Goal: Information Seeking & Learning: Understand process/instructions

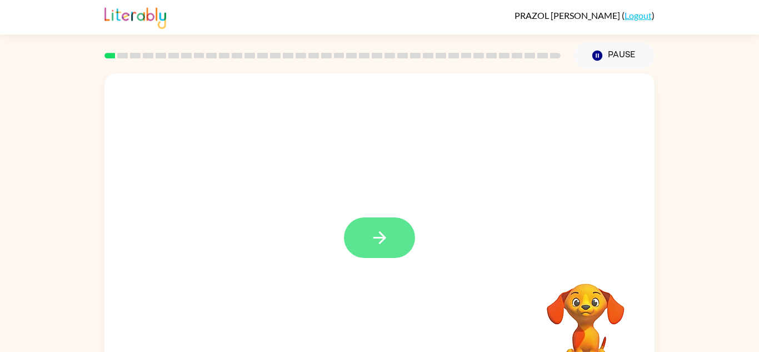
click at [387, 233] on icon "button" at bounding box center [379, 237] width 19 height 19
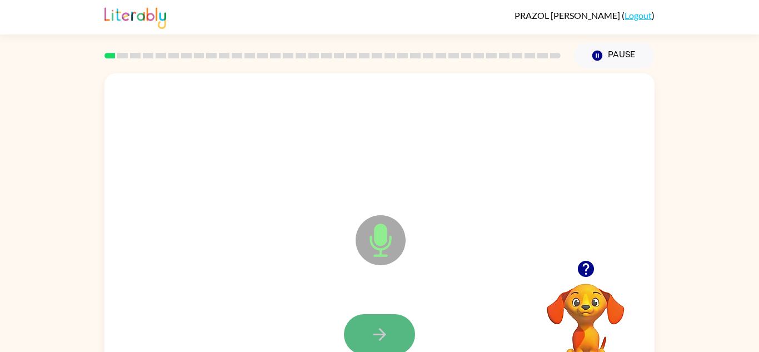
click at [374, 324] on icon "button" at bounding box center [379, 333] width 19 height 19
click at [380, 340] on icon "button" at bounding box center [379, 333] width 19 height 19
click at [370, 337] on icon "button" at bounding box center [379, 333] width 19 height 19
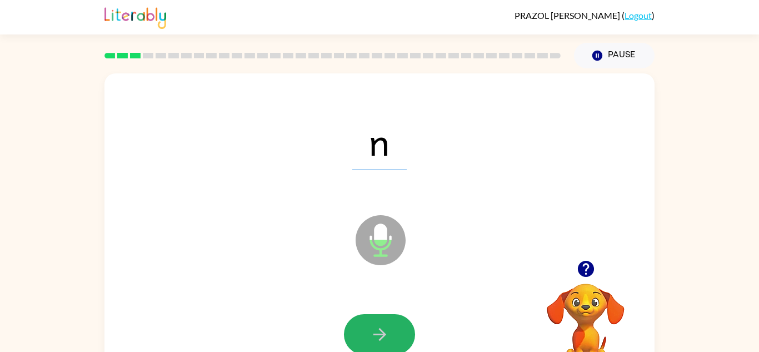
click at [370, 337] on icon "button" at bounding box center [379, 333] width 19 height 19
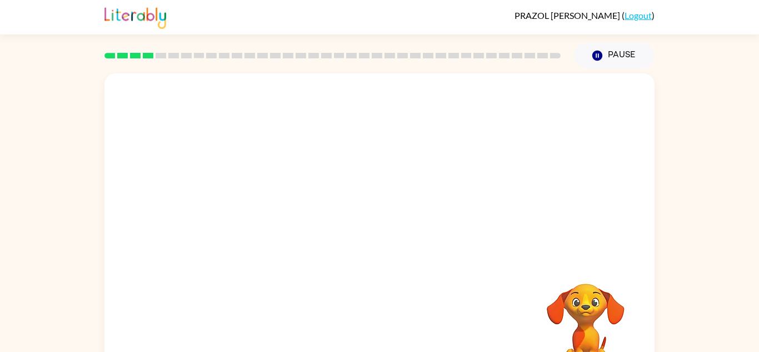
drag, startPoint x: 118, startPoint y: 50, endPoint x: 479, endPoint y: 57, distance: 361.1
click at [479, 57] on div at bounding box center [332, 55] width 469 height 39
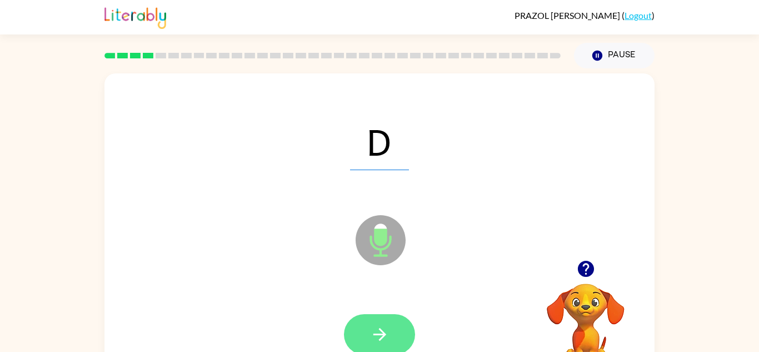
click at [381, 334] on icon "button" at bounding box center [379, 334] width 13 height 13
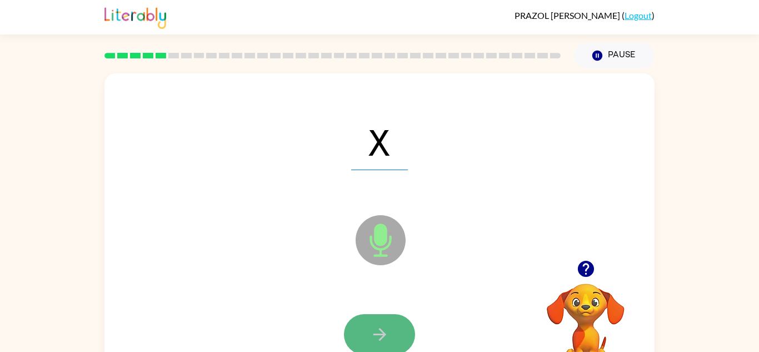
click at [392, 334] on button "button" at bounding box center [379, 334] width 71 height 41
click at [390, 340] on button "button" at bounding box center [379, 334] width 71 height 41
click at [378, 333] on icon "button" at bounding box center [379, 333] width 19 height 19
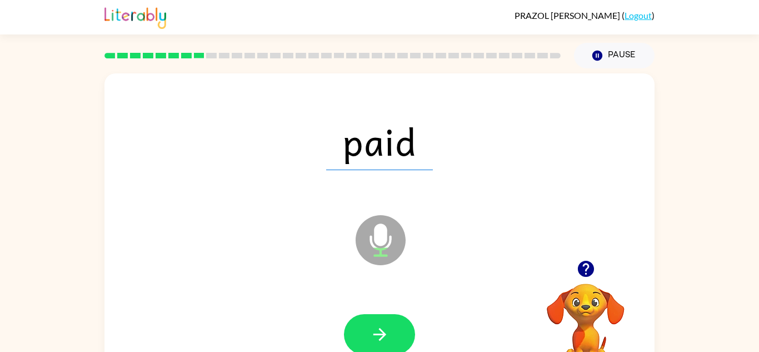
click at [402, 279] on icon "Microphone The Microphone is here when it is your turn to talk" at bounding box center [436, 253] width 167 height 83
click at [385, 325] on icon "button" at bounding box center [379, 333] width 19 height 19
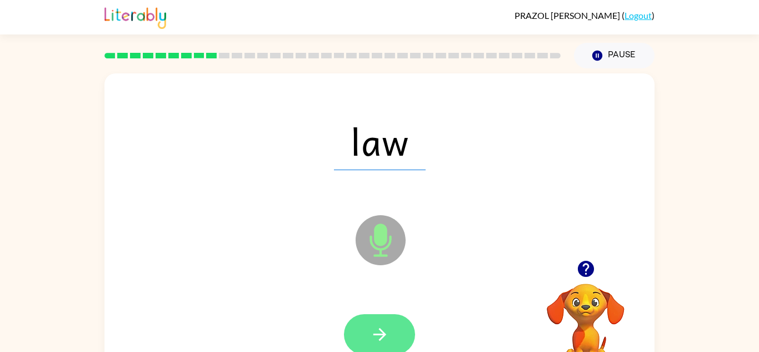
click at [388, 337] on icon "button" at bounding box center [379, 333] width 19 height 19
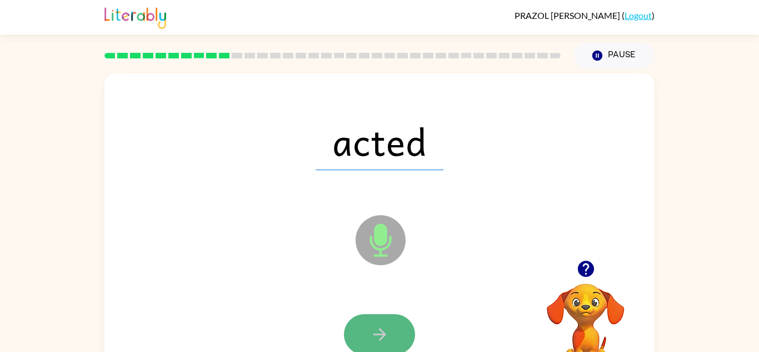
click at [383, 320] on button "button" at bounding box center [379, 334] width 71 height 41
click at [401, 333] on button "button" at bounding box center [379, 334] width 71 height 41
click at [400, 325] on button "button" at bounding box center [379, 334] width 71 height 41
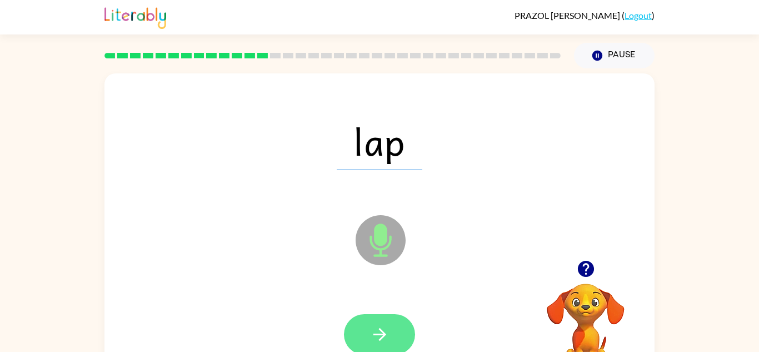
click at [396, 335] on button "button" at bounding box center [379, 334] width 71 height 41
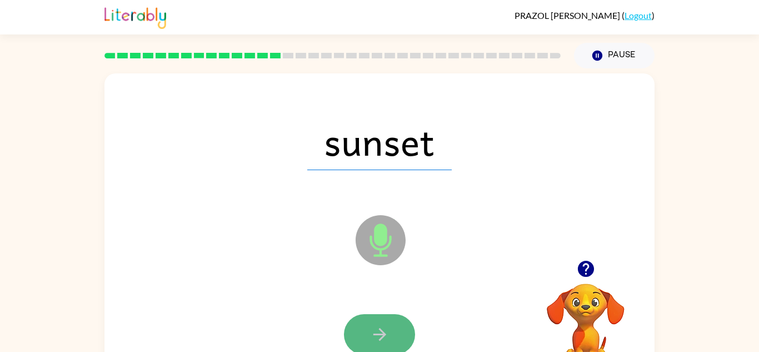
click at [394, 329] on button "button" at bounding box center [379, 334] width 71 height 41
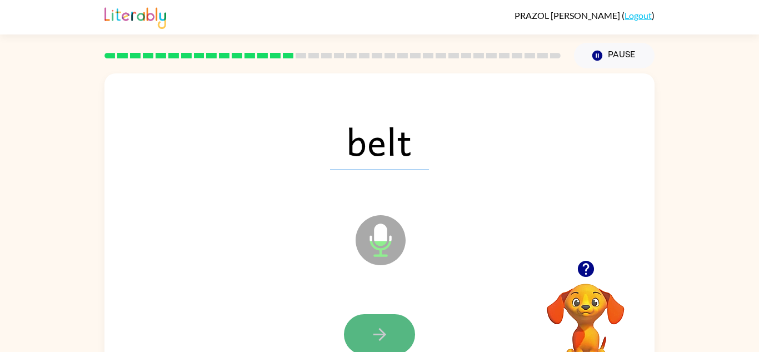
click at [394, 329] on button "button" at bounding box center [379, 334] width 71 height 41
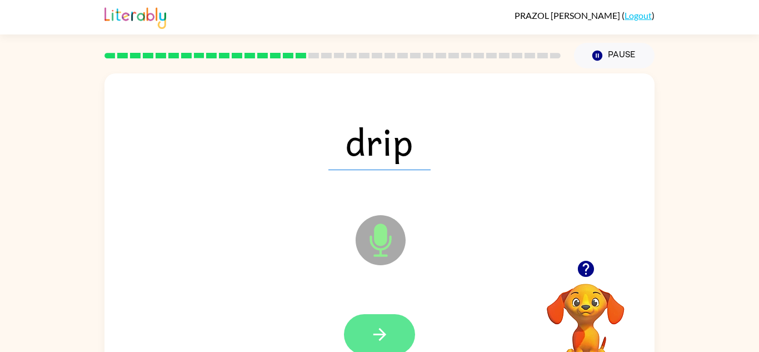
click at [394, 335] on button "button" at bounding box center [379, 334] width 71 height 41
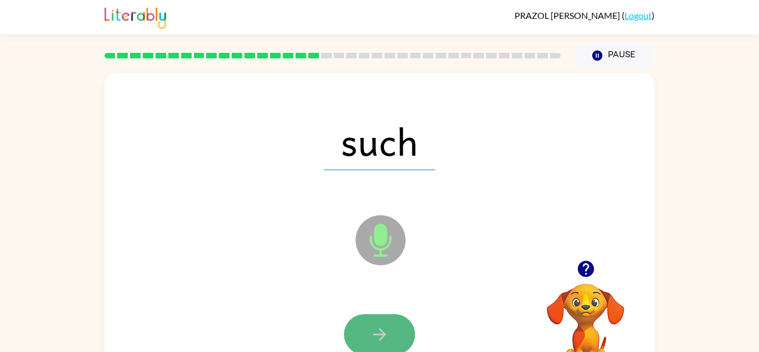
click at [389, 314] on button "button" at bounding box center [379, 334] width 71 height 41
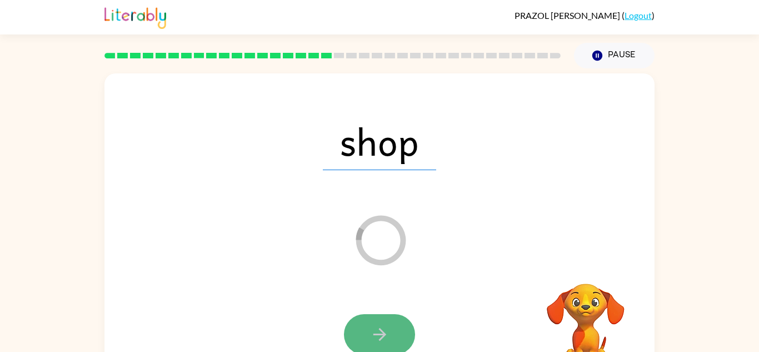
click at [408, 325] on button "button" at bounding box center [379, 334] width 71 height 41
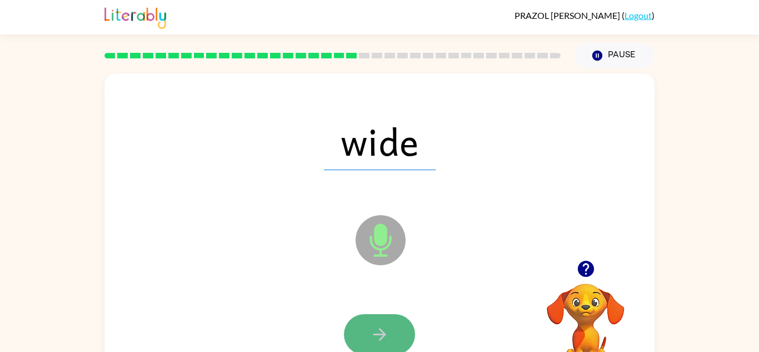
click at [401, 326] on button "button" at bounding box center [379, 334] width 71 height 41
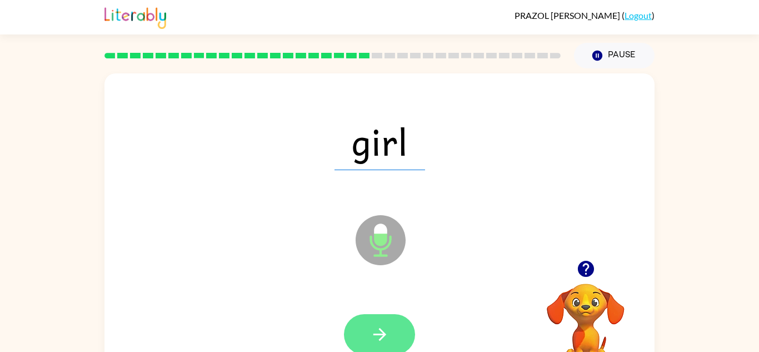
click at [400, 325] on button "button" at bounding box center [379, 334] width 71 height 41
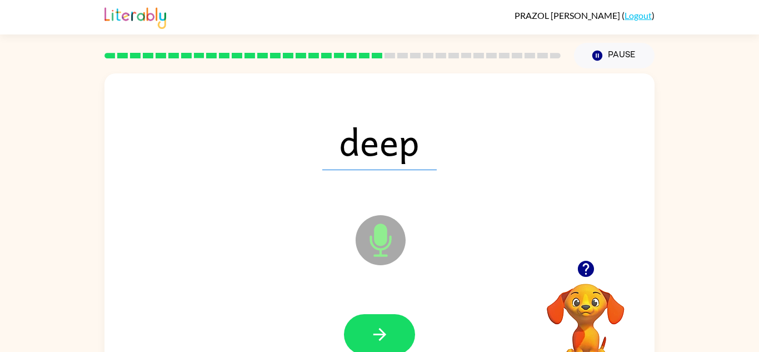
click at [400, 325] on button "button" at bounding box center [379, 334] width 71 height 41
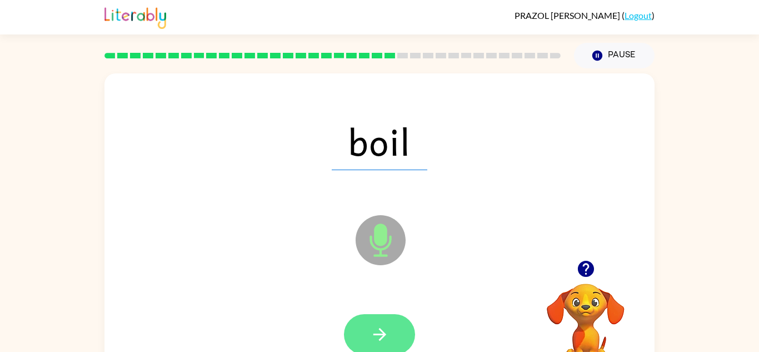
click at [392, 329] on button "button" at bounding box center [379, 334] width 71 height 41
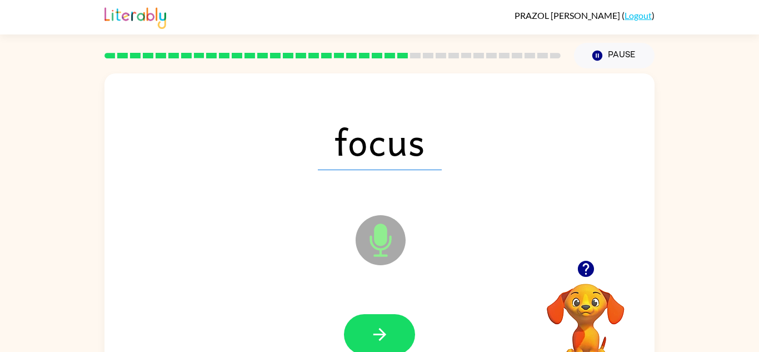
click at [389, 323] on button "button" at bounding box center [379, 334] width 71 height 41
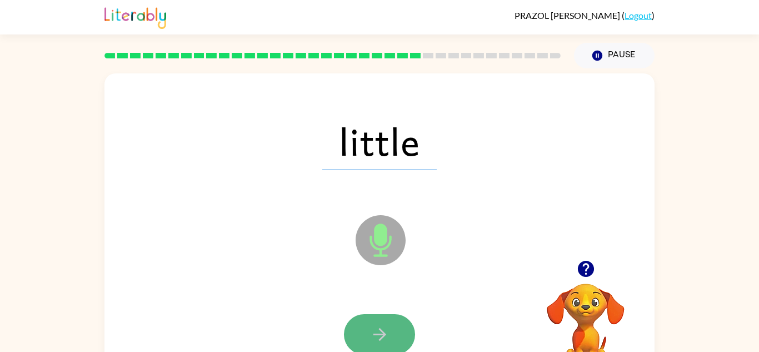
click at [350, 330] on button "button" at bounding box center [379, 334] width 71 height 41
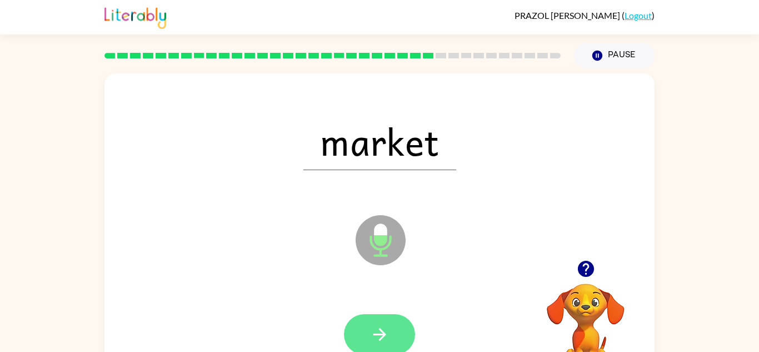
click at [350, 334] on button "button" at bounding box center [379, 334] width 71 height 41
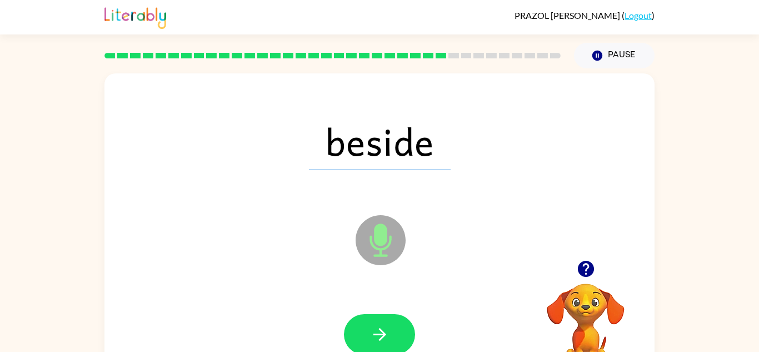
click at [350, 334] on button "button" at bounding box center [379, 334] width 71 height 41
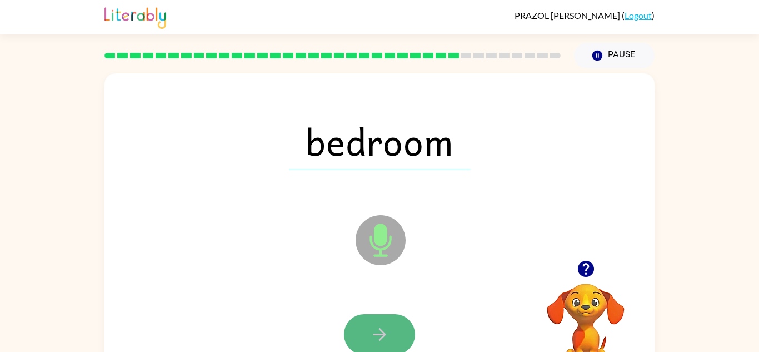
click at [392, 317] on button "button" at bounding box center [379, 334] width 71 height 41
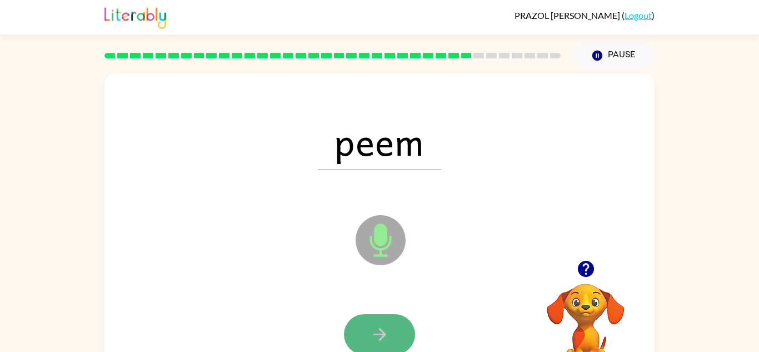
click at [387, 326] on icon "button" at bounding box center [379, 333] width 19 height 19
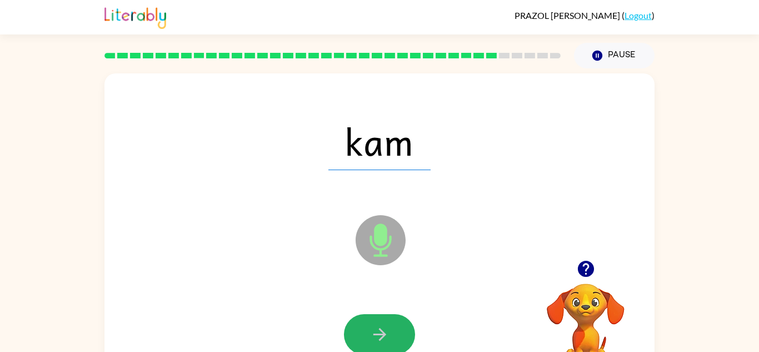
click at [387, 327] on icon "button" at bounding box center [379, 333] width 19 height 19
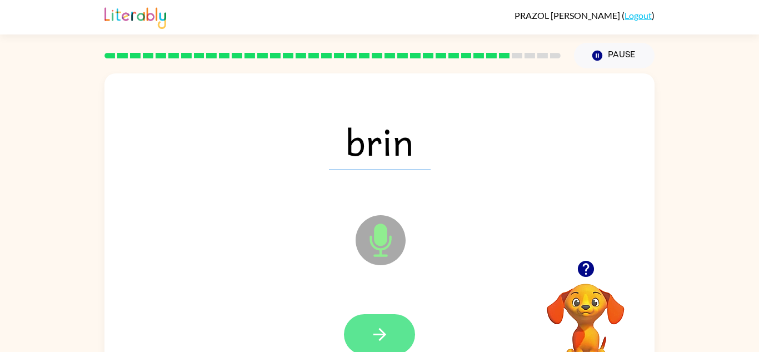
click at [394, 325] on button "button" at bounding box center [379, 334] width 71 height 41
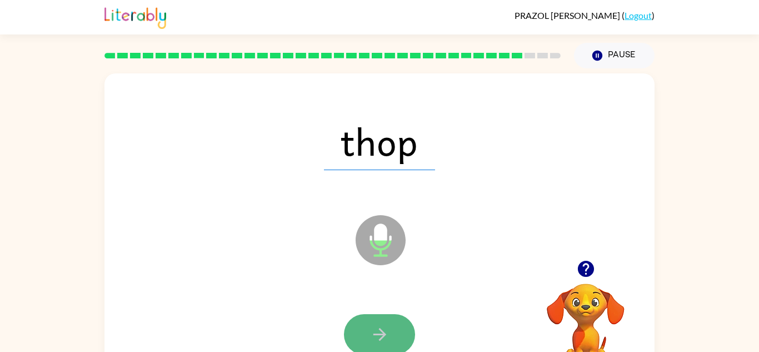
click at [403, 326] on button "button" at bounding box center [379, 334] width 71 height 41
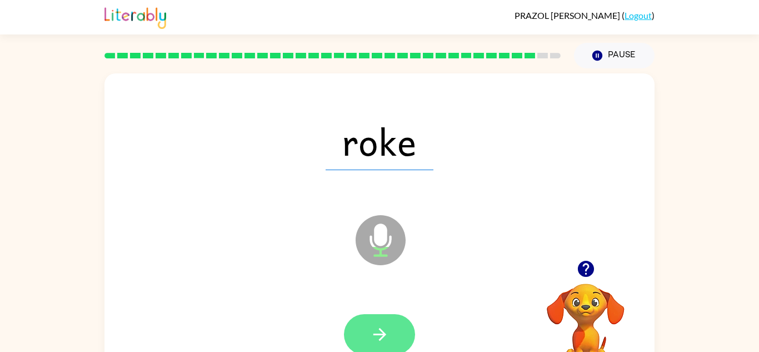
click at [403, 328] on button "button" at bounding box center [379, 334] width 71 height 41
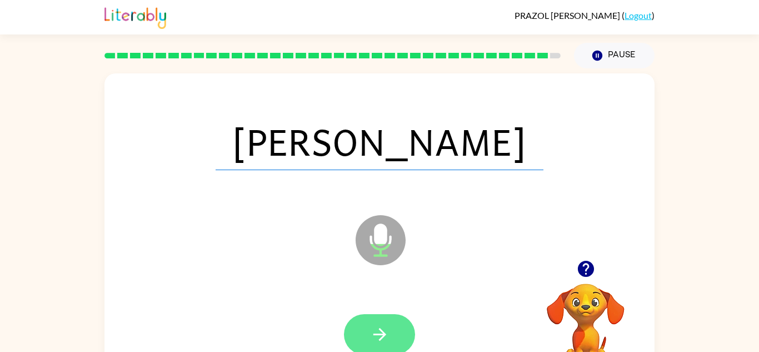
click at [383, 315] on button "button" at bounding box center [379, 334] width 71 height 41
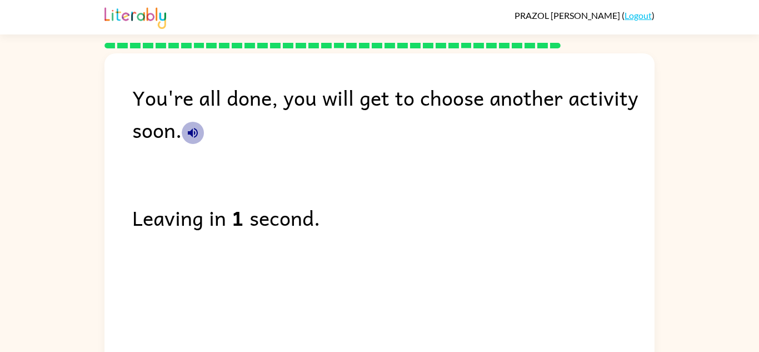
click at [192, 127] on icon "button" at bounding box center [192, 132] width 13 height 13
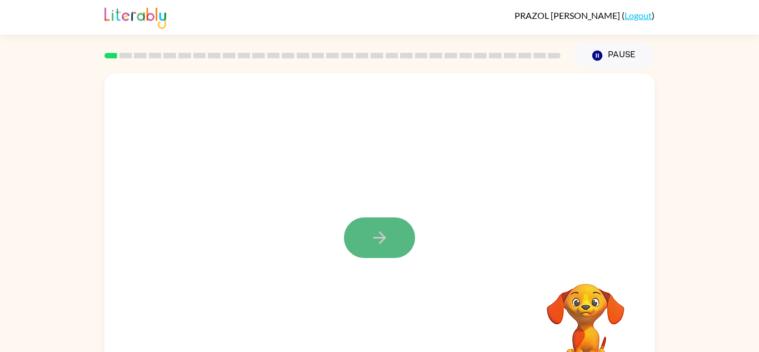
click at [387, 233] on icon "button" at bounding box center [379, 237] width 19 height 19
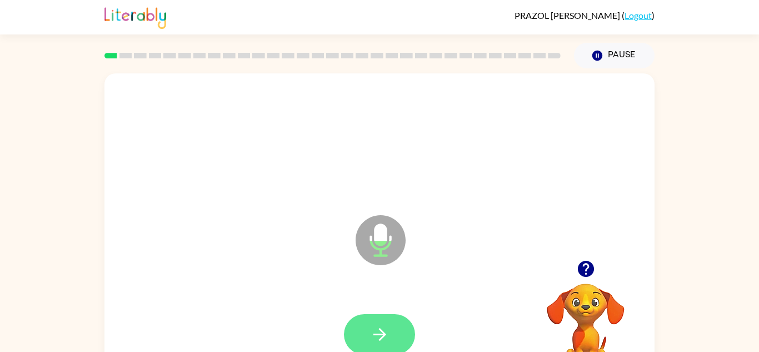
click at [399, 329] on button "button" at bounding box center [379, 334] width 71 height 41
click at [395, 336] on button "button" at bounding box center [379, 334] width 71 height 41
click at [404, 336] on button "button" at bounding box center [379, 334] width 71 height 41
click at [404, 337] on button "button" at bounding box center [379, 334] width 71 height 41
click at [405, 338] on button "button" at bounding box center [379, 334] width 71 height 41
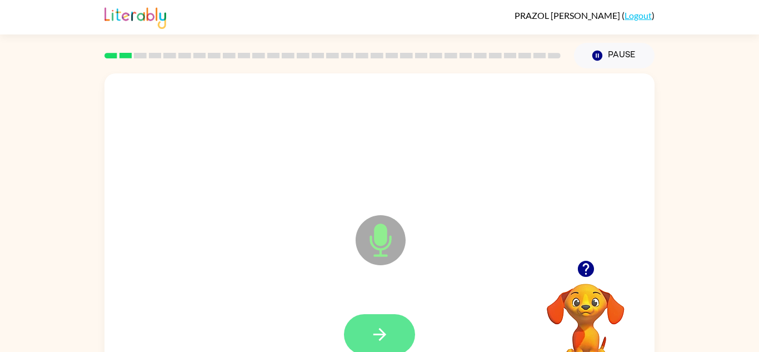
click at [405, 339] on button "button" at bounding box center [379, 334] width 71 height 41
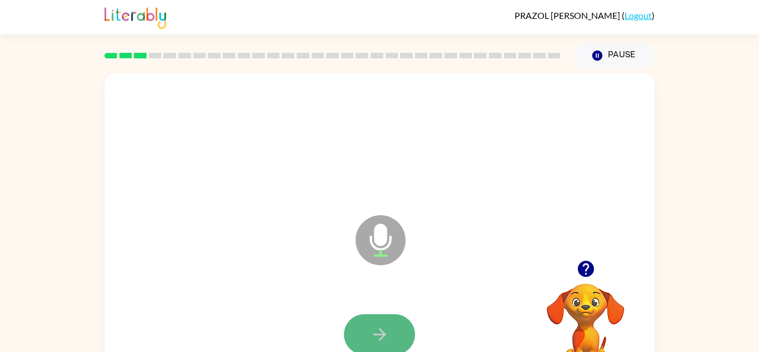
click at [400, 335] on button "button" at bounding box center [379, 334] width 71 height 41
click at [404, 316] on div at bounding box center [379, 334] width 71 height 41
click at [398, 321] on button "button" at bounding box center [379, 334] width 71 height 41
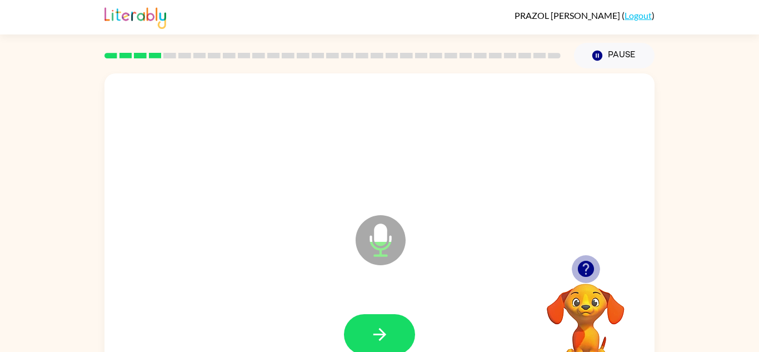
click at [587, 274] on icon "button" at bounding box center [585, 269] width 16 height 16
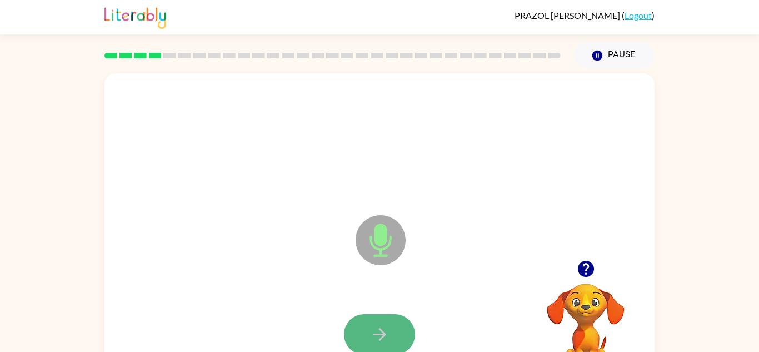
click at [363, 332] on button "button" at bounding box center [379, 334] width 71 height 41
click at [363, 339] on button "button" at bounding box center [379, 334] width 71 height 41
click at [363, 333] on button "button" at bounding box center [379, 334] width 71 height 41
click at [365, 333] on button "button" at bounding box center [379, 334] width 71 height 41
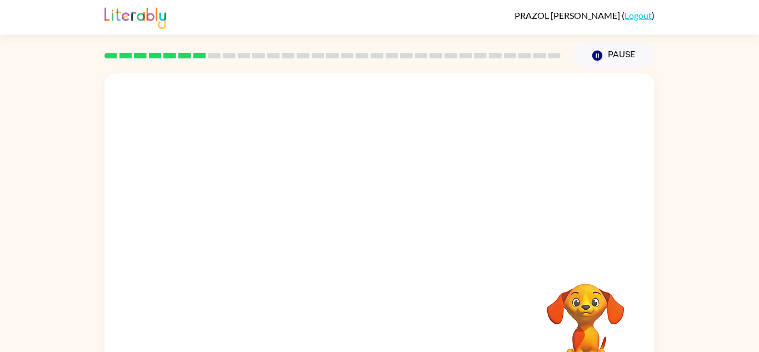
click at [557, 308] on video "Your browser must support playing .mp4 files to use Literably. Please try using…" at bounding box center [585, 321] width 111 height 111
click at [568, 305] on video "Your browser must support playing .mp4 files to use Literably. Please try using…" at bounding box center [585, 321] width 111 height 111
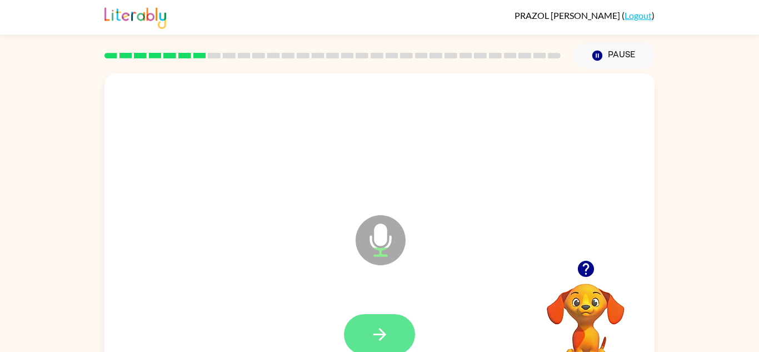
click at [382, 338] on icon "button" at bounding box center [379, 334] width 13 height 13
click at [385, 337] on icon "button" at bounding box center [379, 333] width 19 height 19
click at [400, 337] on button "button" at bounding box center [379, 334] width 71 height 41
click at [388, 331] on icon "button" at bounding box center [379, 333] width 19 height 19
click at [398, 322] on button "button" at bounding box center [379, 334] width 71 height 41
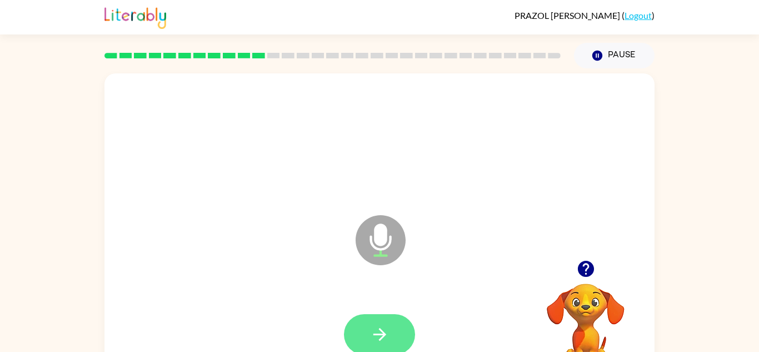
click at [392, 335] on button "button" at bounding box center [379, 334] width 71 height 41
click at [383, 334] on icon "button" at bounding box center [379, 334] width 13 height 13
click at [391, 319] on button "button" at bounding box center [379, 334] width 71 height 41
click at [392, 333] on button "button" at bounding box center [379, 334] width 71 height 41
click at [391, 324] on button "button" at bounding box center [379, 334] width 71 height 41
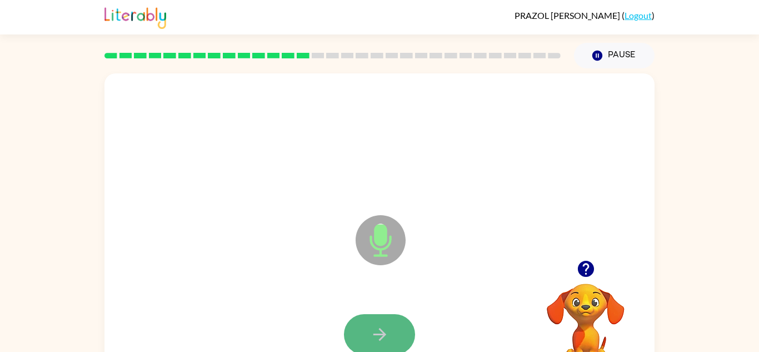
click at [374, 322] on button "button" at bounding box center [379, 334] width 71 height 41
click at [380, 342] on icon "button" at bounding box center [379, 333] width 19 height 19
click at [394, 337] on button "button" at bounding box center [379, 334] width 71 height 41
click at [407, 330] on button "button" at bounding box center [379, 334] width 71 height 41
click at [398, 347] on button "button" at bounding box center [379, 334] width 71 height 41
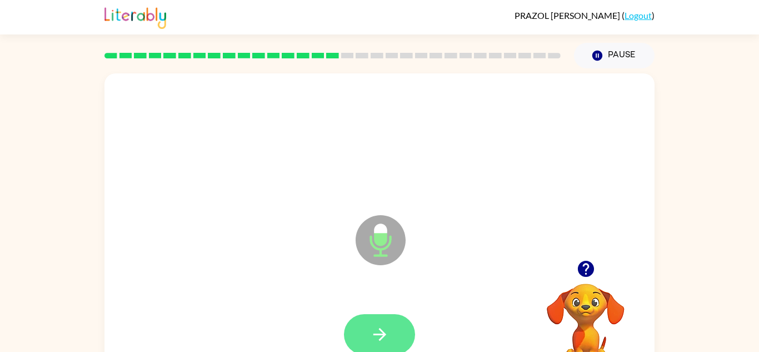
click at [399, 328] on button "button" at bounding box center [379, 334] width 71 height 41
click at [412, 335] on button "button" at bounding box center [379, 334] width 71 height 41
click at [400, 333] on button "button" at bounding box center [379, 334] width 71 height 41
click at [395, 323] on button "button" at bounding box center [379, 334] width 71 height 41
click at [387, 322] on button "button" at bounding box center [379, 334] width 71 height 41
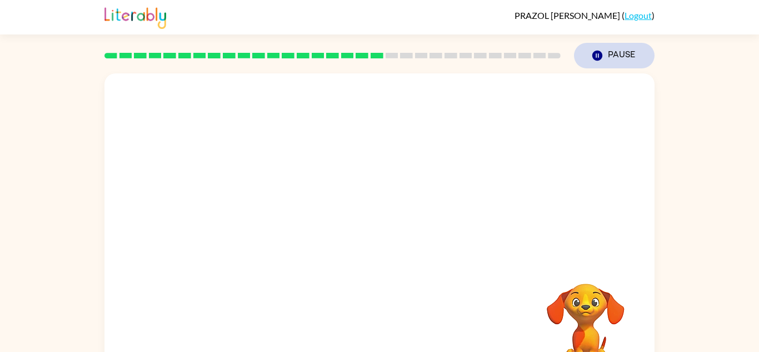
click at [615, 59] on button "Pause Pause" at bounding box center [614, 56] width 81 height 26
